Goal: Task Accomplishment & Management: Use online tool/utility

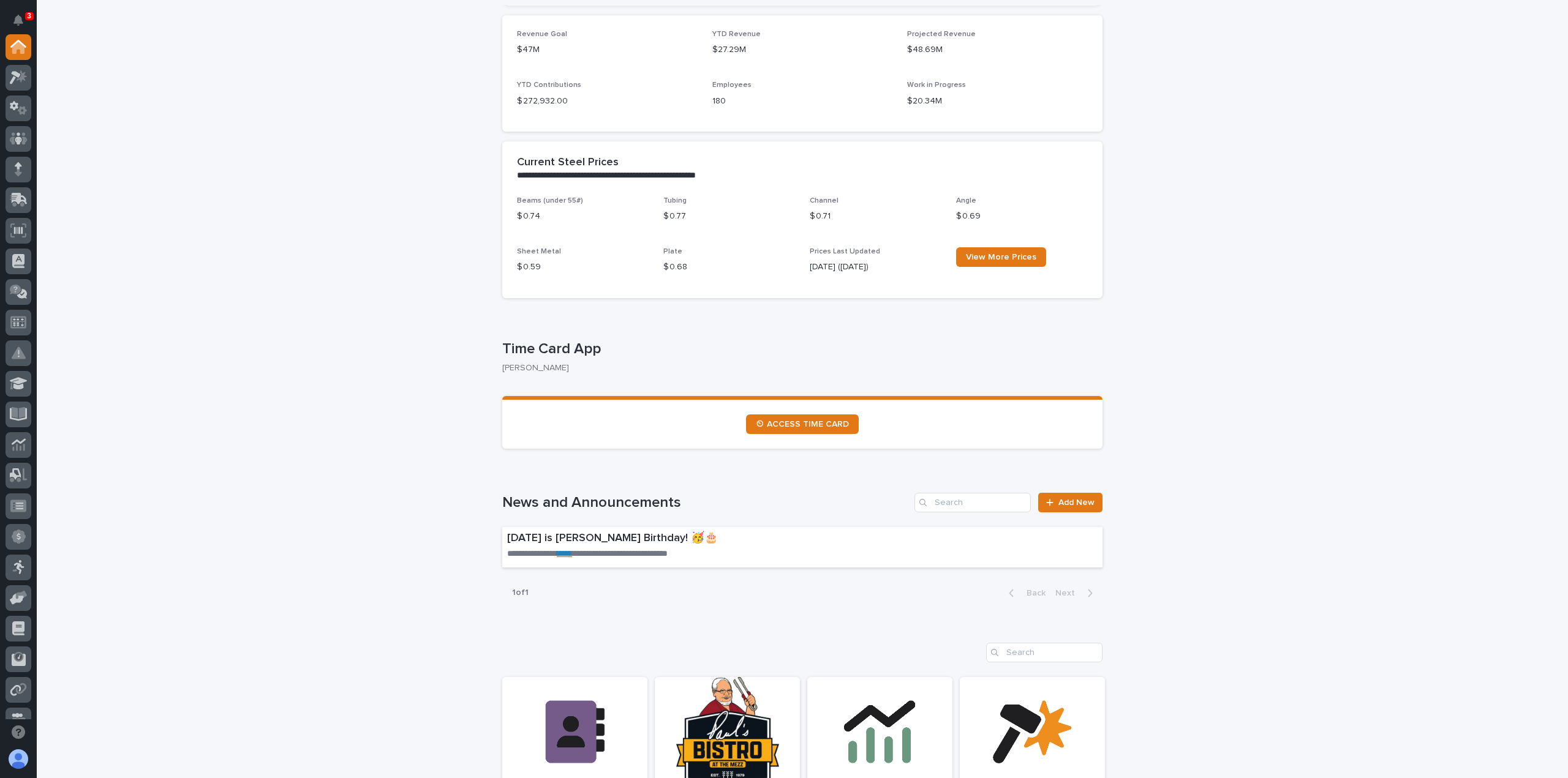
scroll to position [368, 0]
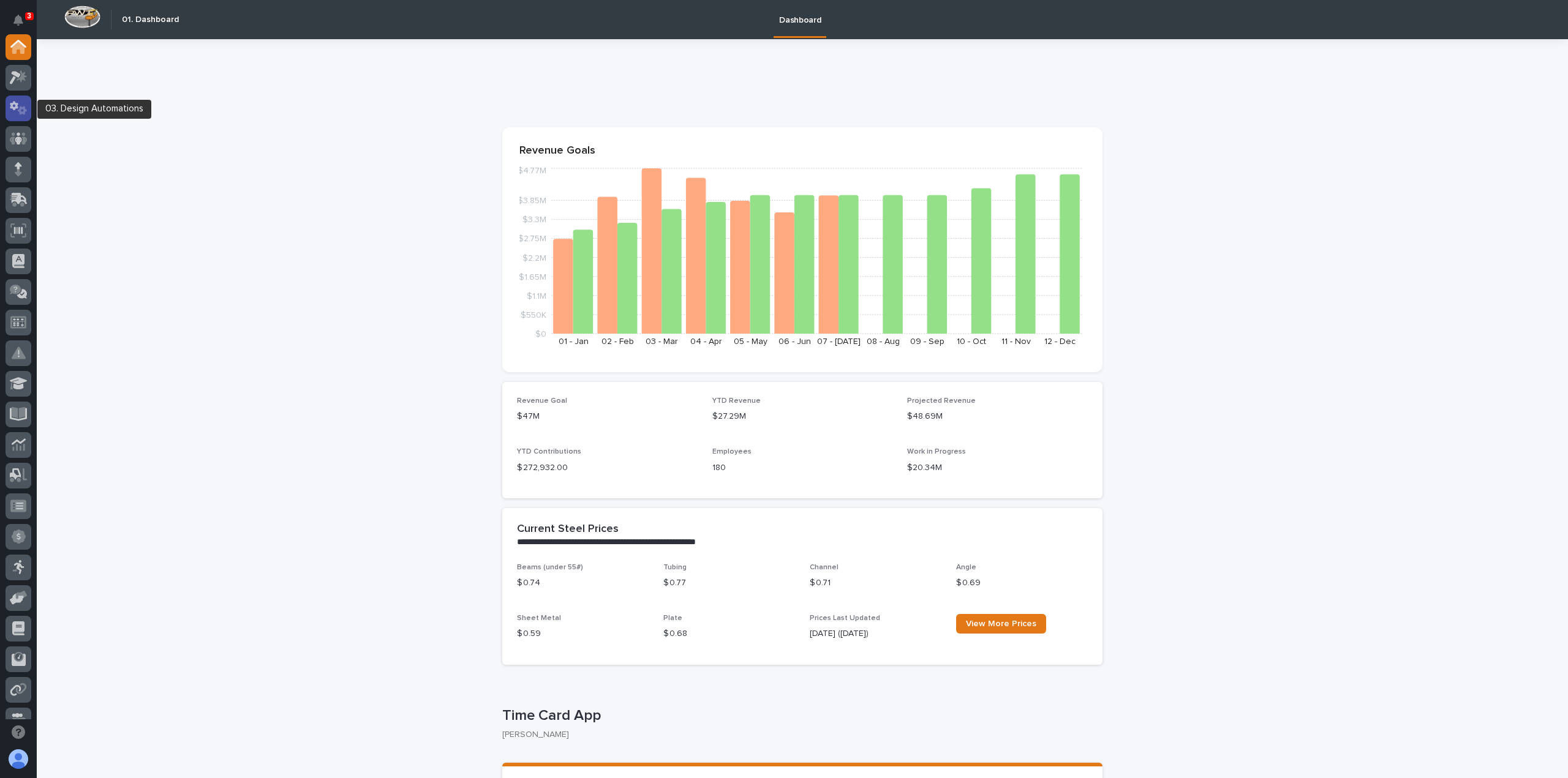
click at [21, 111] on icon at bounding box center [22, 110] width 9 height 9
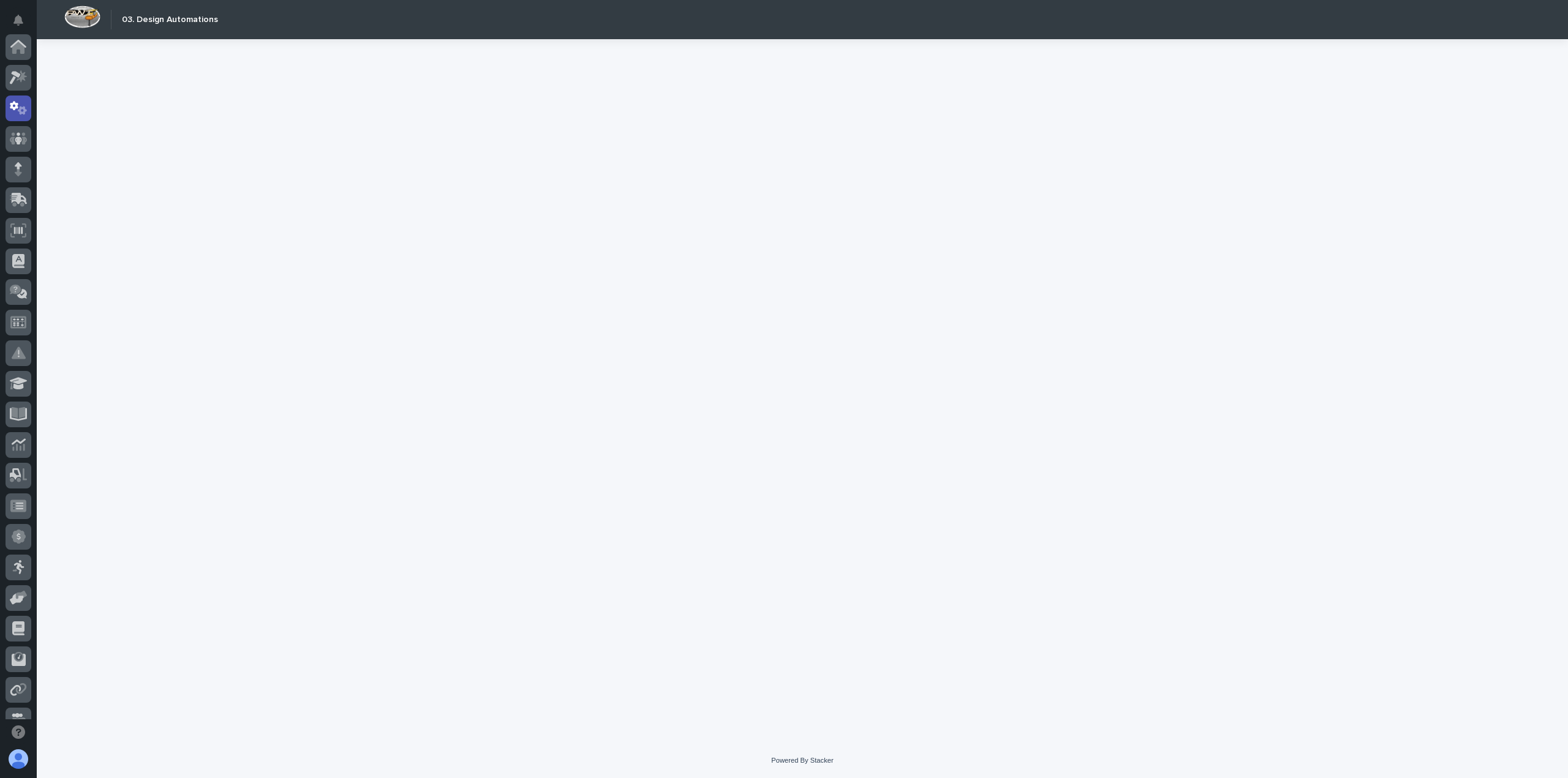
scroll to position [61, 0]
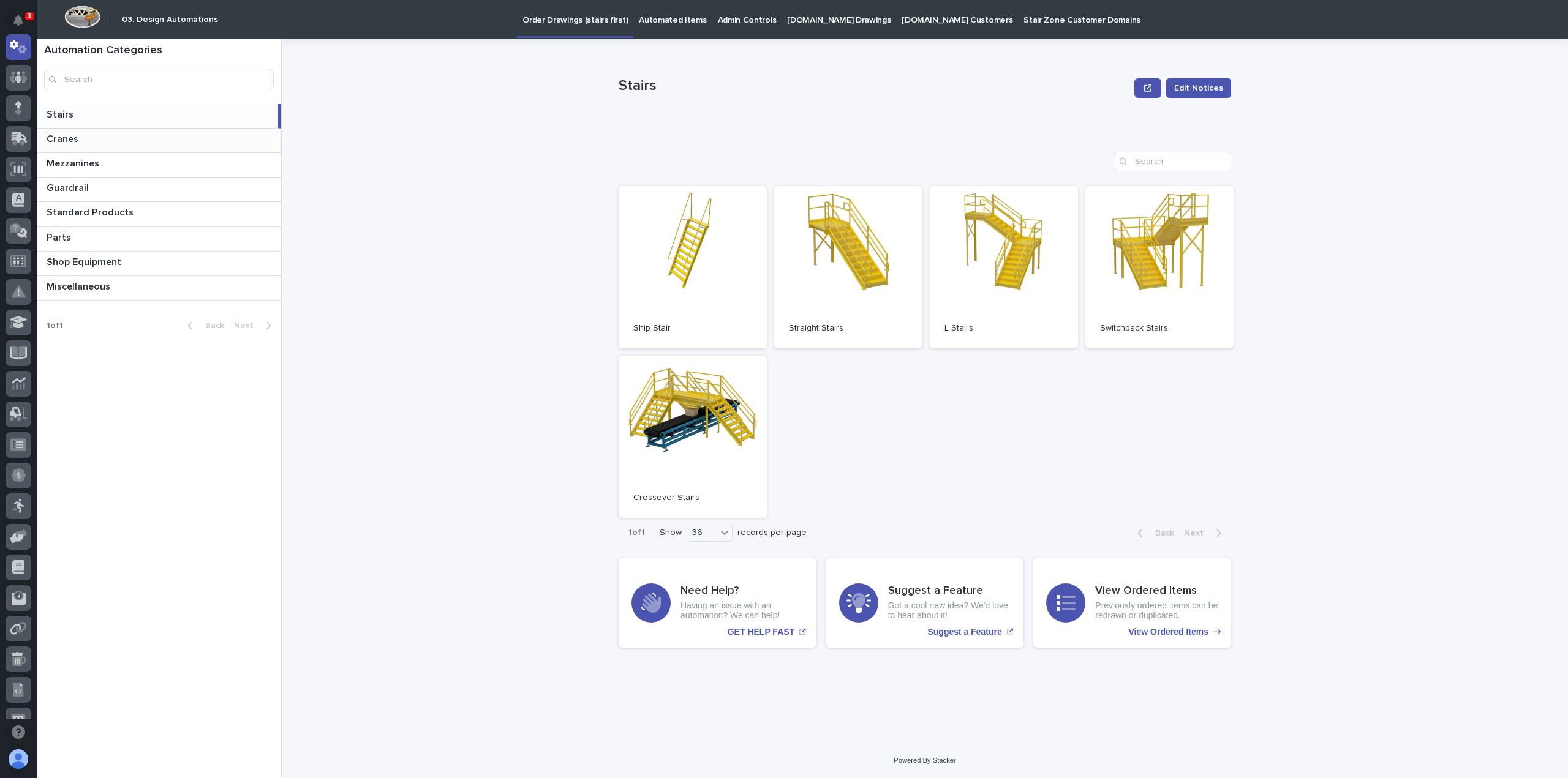
click at [84, 137] on p at bounding box center [161, 139] width 229 height 12
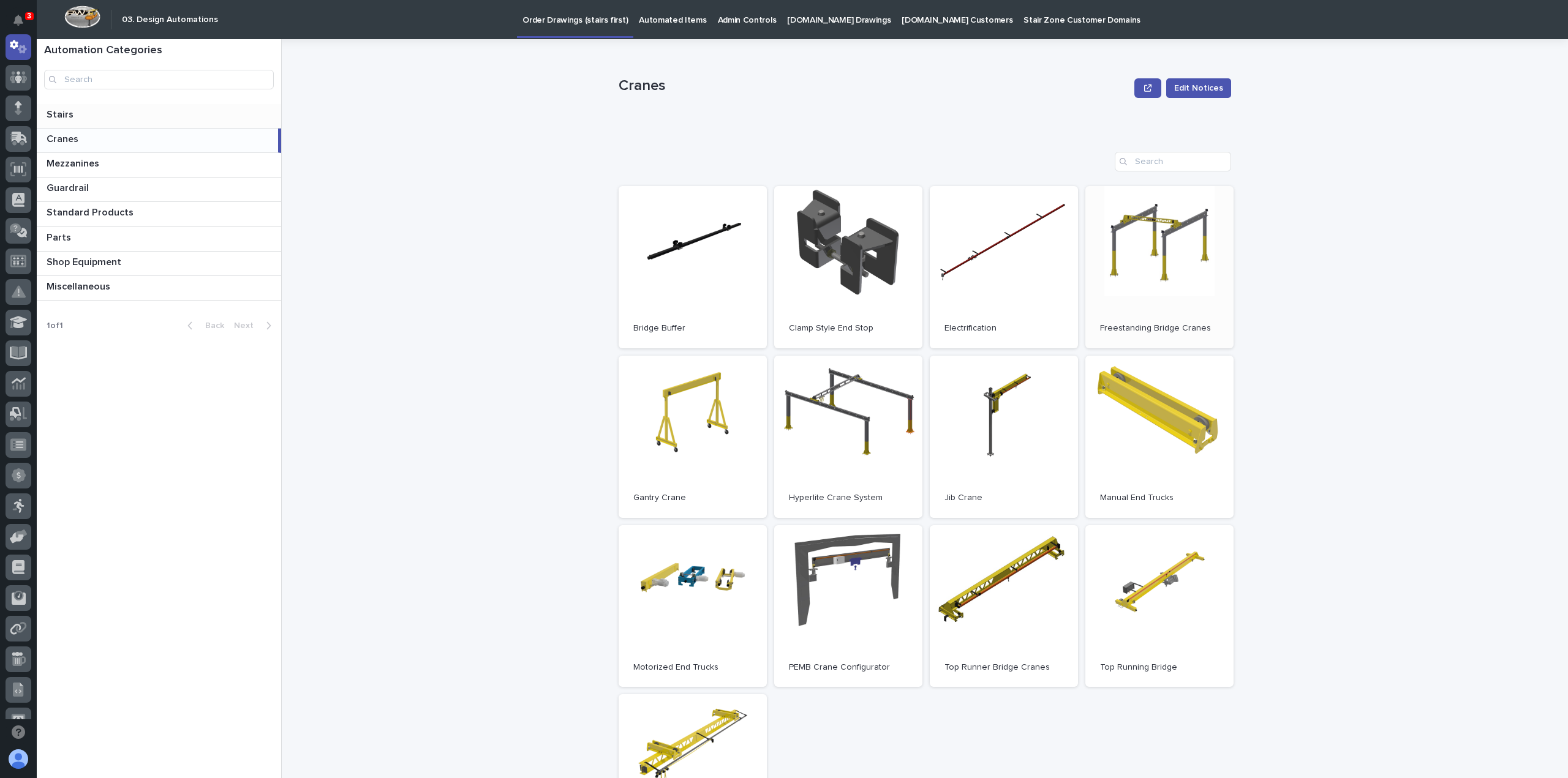
click at [1112, 301] on link "Open" at bounding box center [1160, 267] width 148 height 162
